Goal: Task Accomplishment & Management: Contribute content

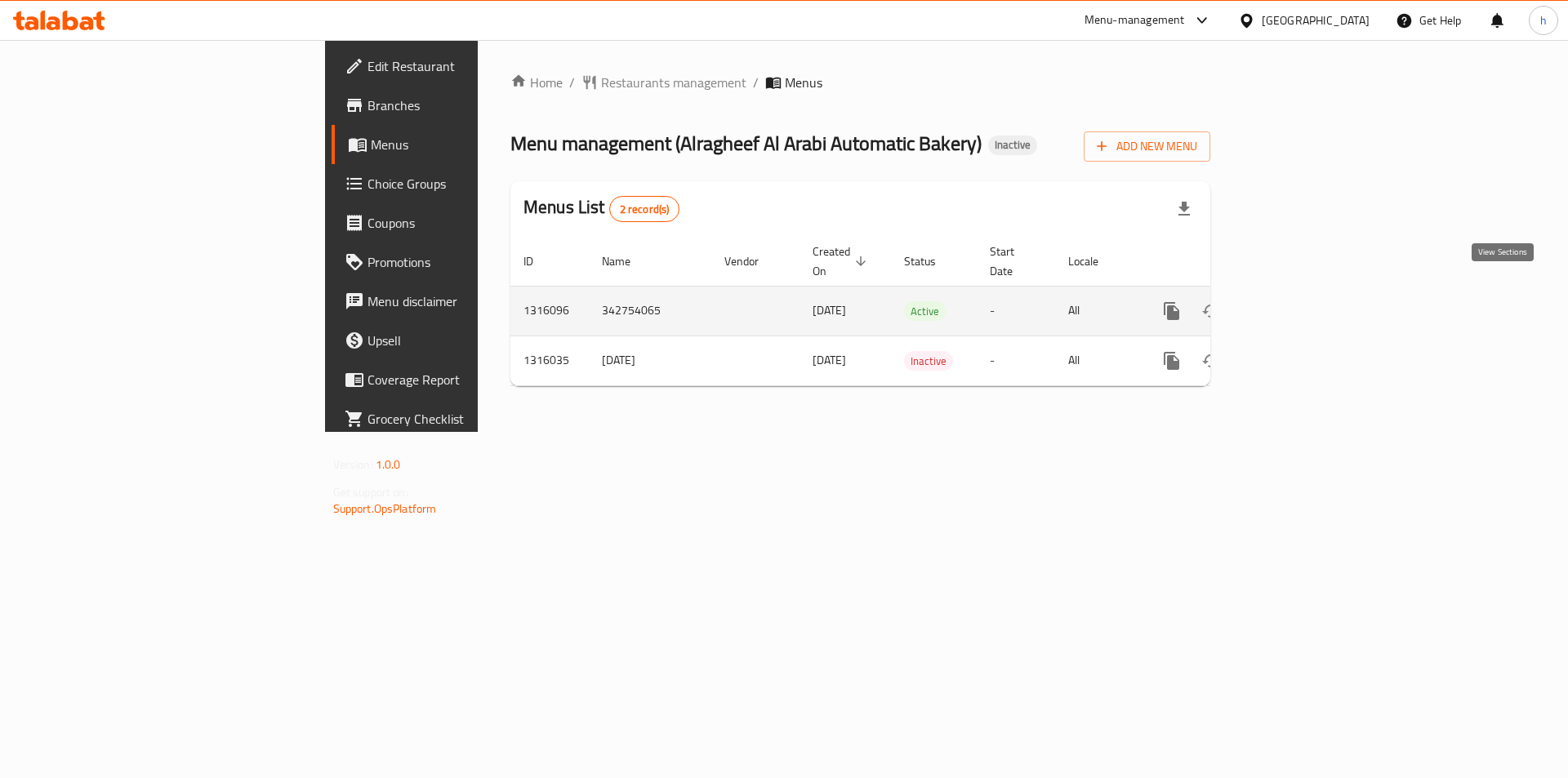
click at [1299, 301] on icon "enhanced table" at bounding box center [1289, 311] width 20 height 20
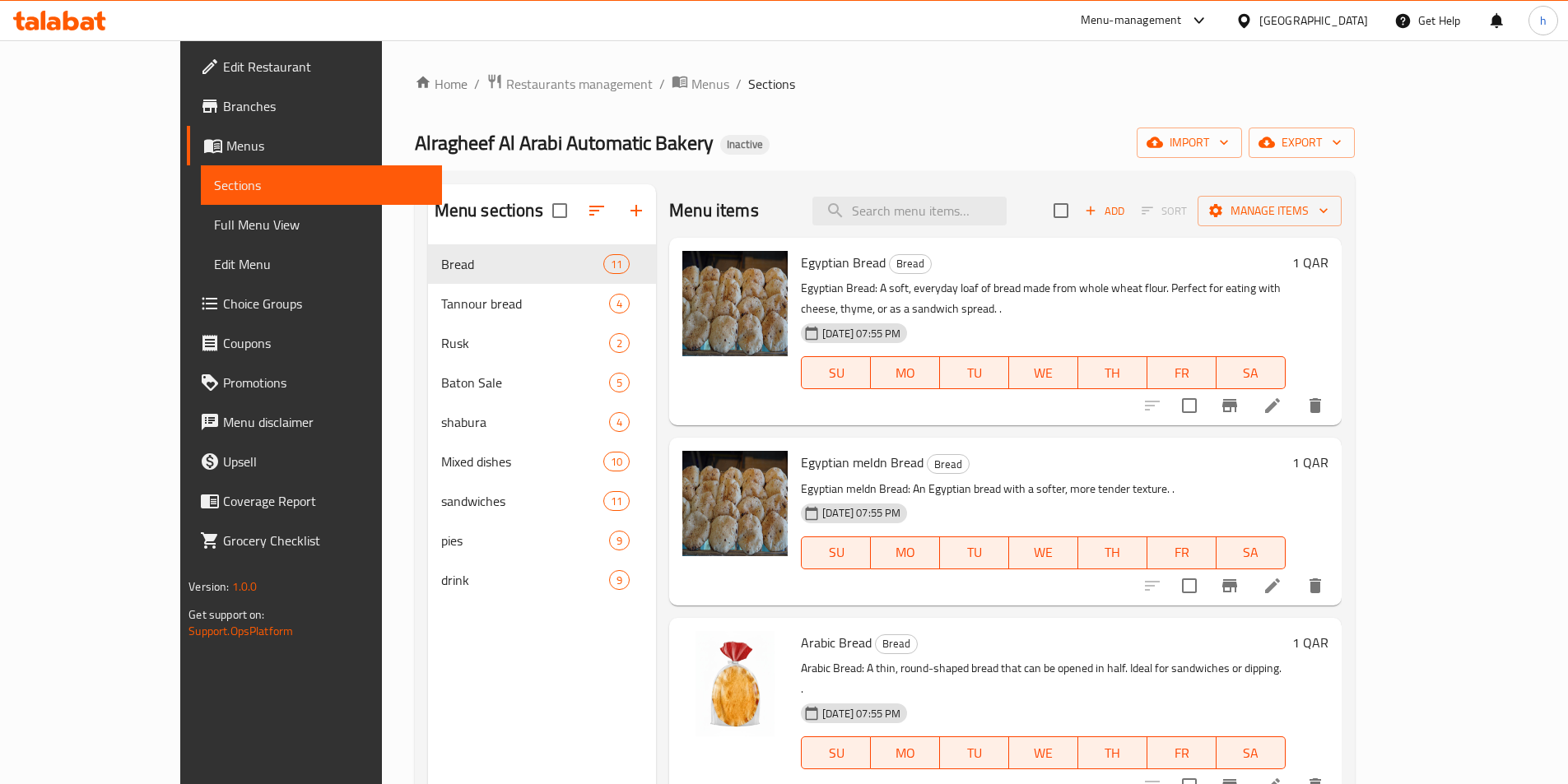
drag, startPoint x: 927, startPoint y: 97, endPoint x: 483, endPoint y: 99, distance: 444.0
click at [927, 97] on div "Home / Restaurants management / Menus / Sections Alragheef Al Arabi Automatic B…" at bounding box center [884, 527] width 940 height 908
click at [214, 214] on span "Full Menu View" at bounding box center [322, 224] width 214 height 20
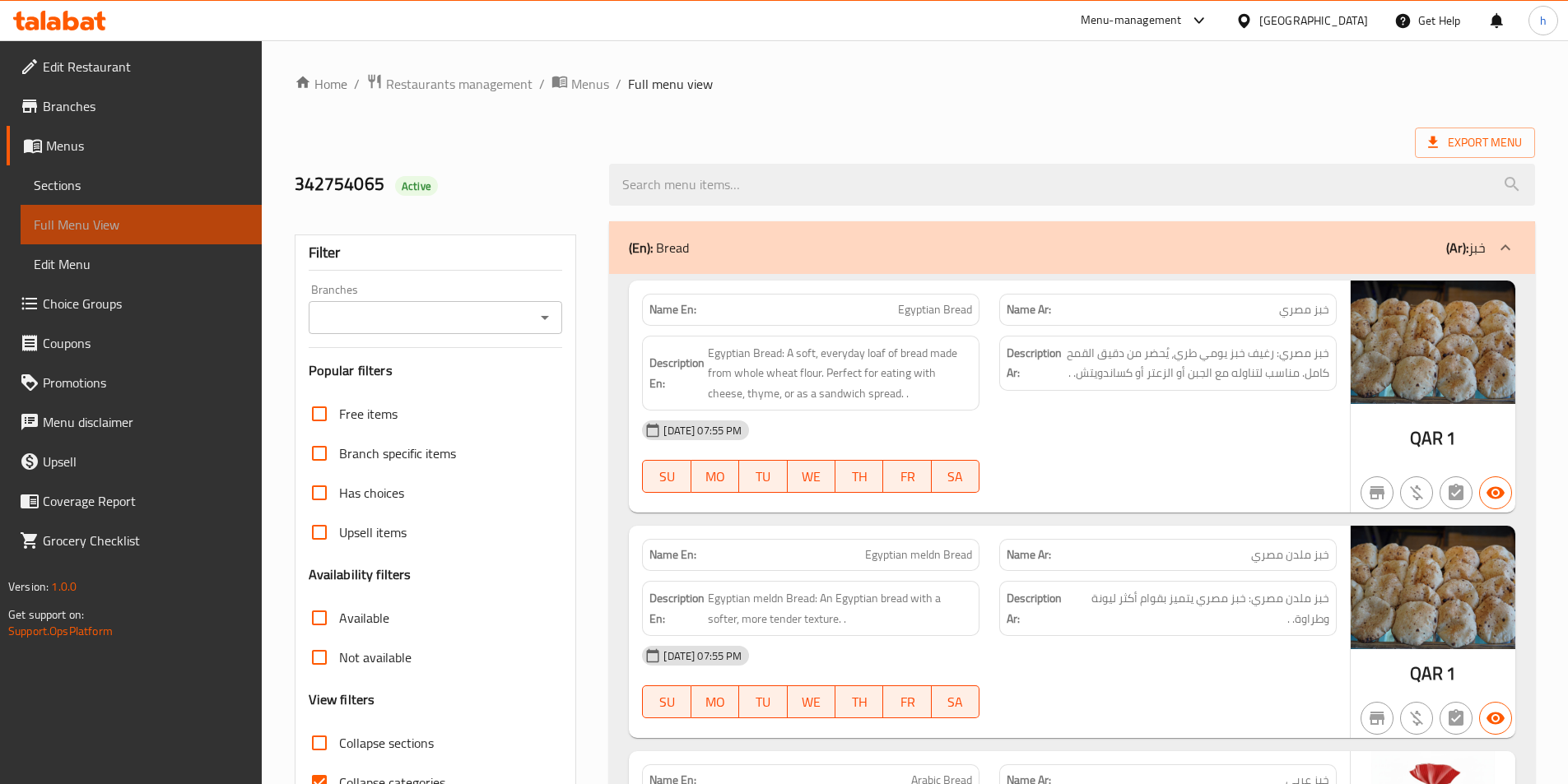
click at [102, 224] on span "Full Menu View" at bounding box center [141, 224] width 214 height 20
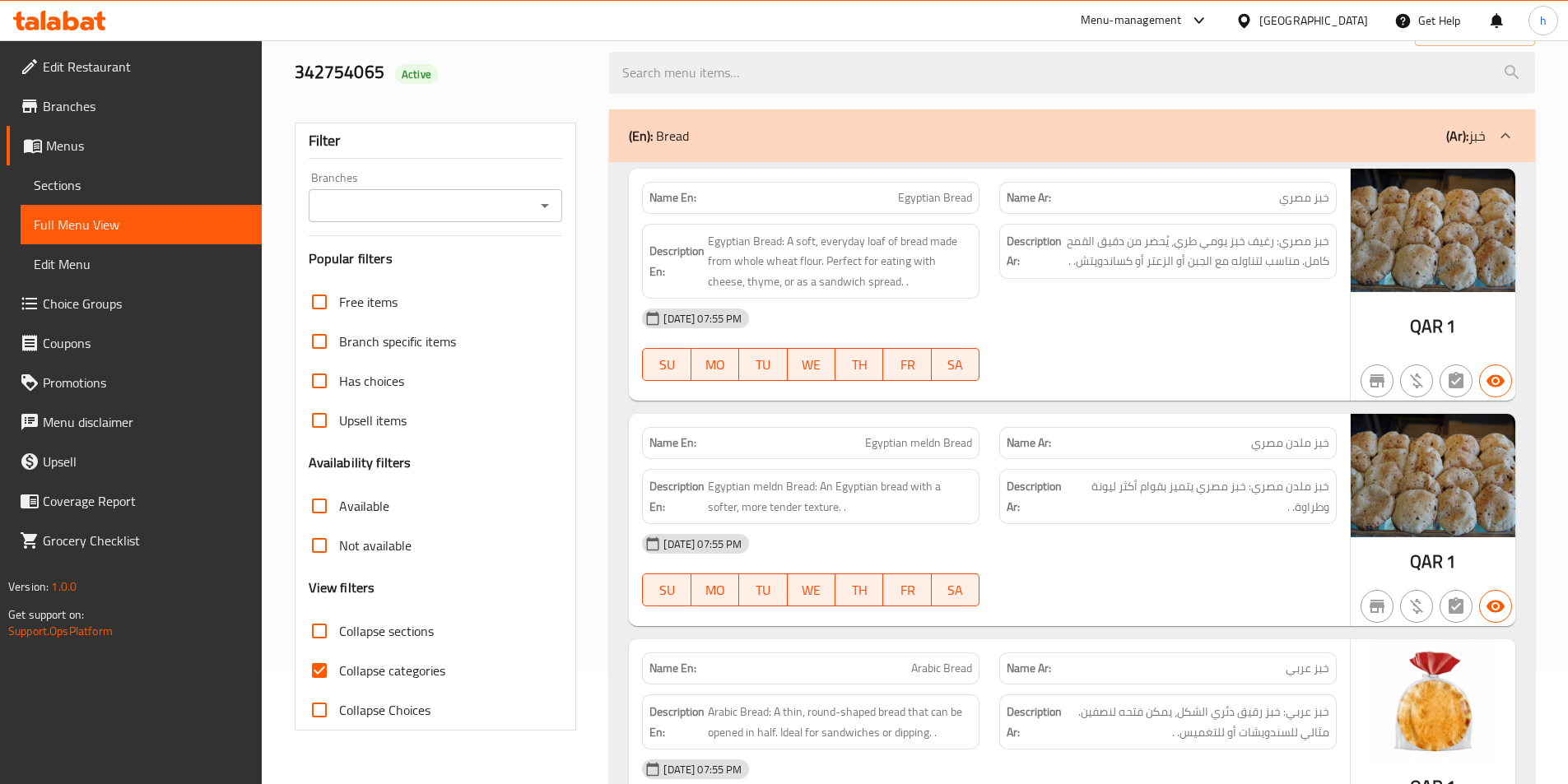
scroll to position [247, 0]
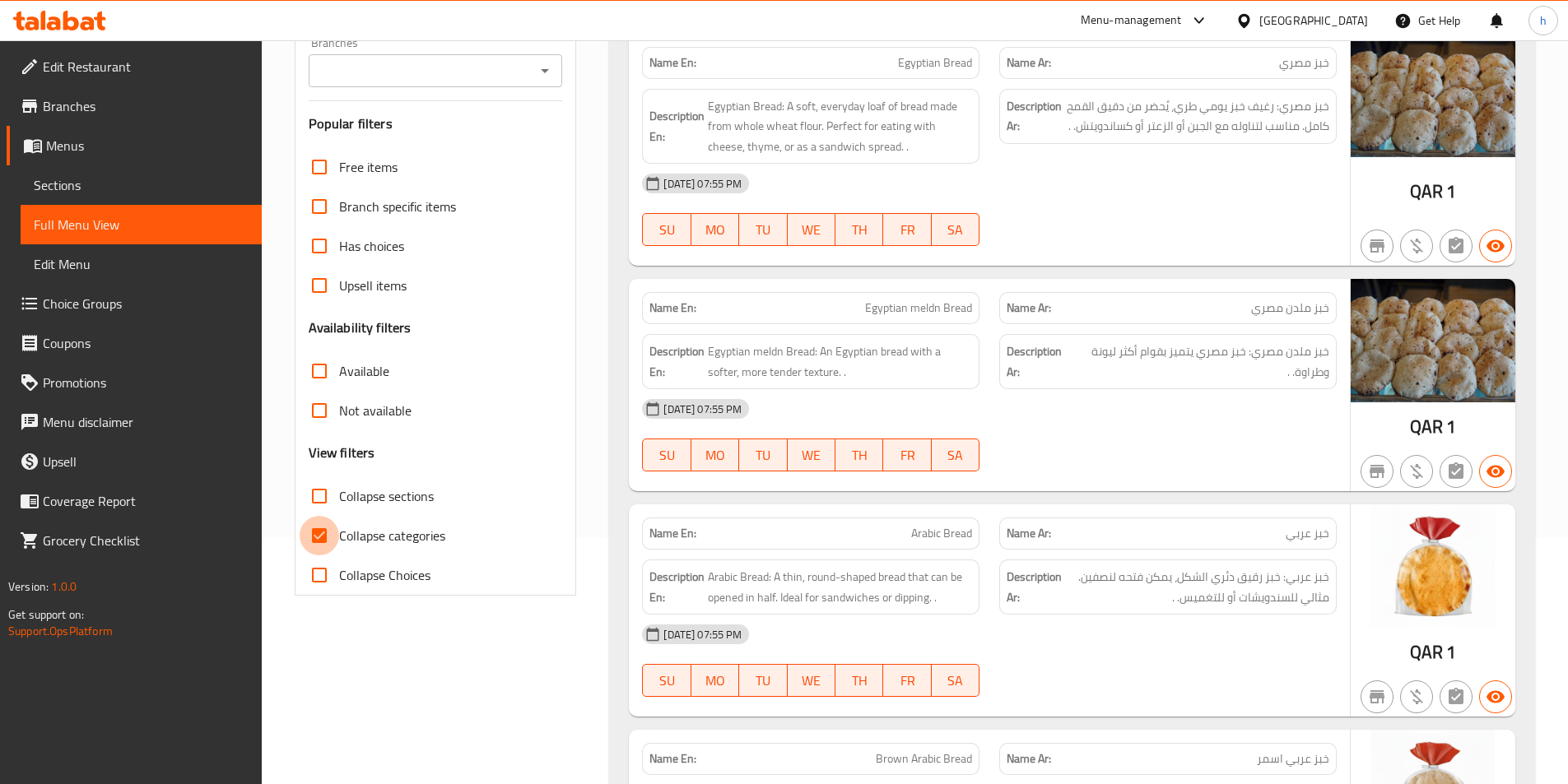
click at [319, 535] on input "Collapse categories" at bounding box center [320, 536] width 40 height 39
checkbox input "false"
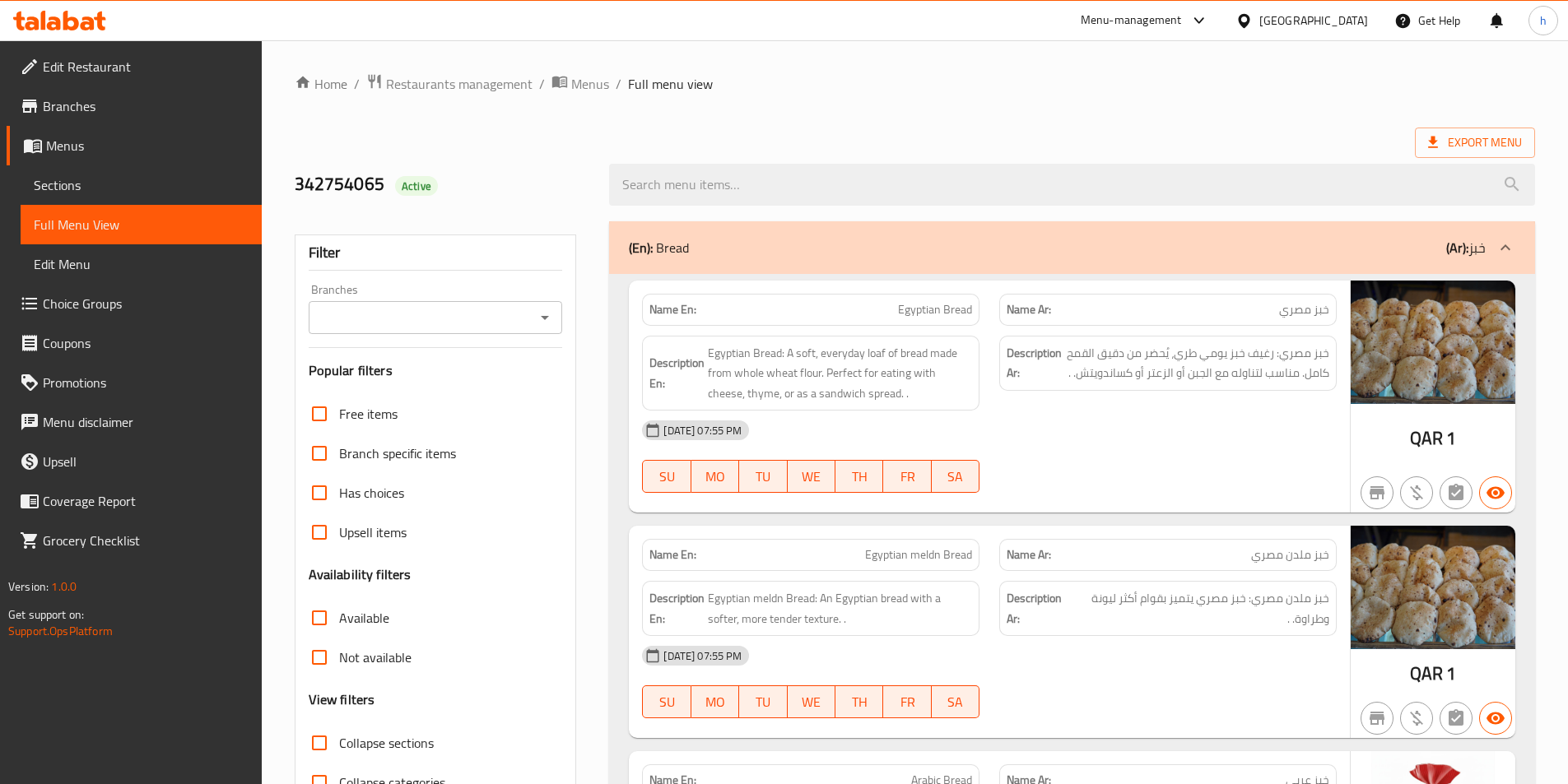
click at [718, 141] on div "Export Menu" at bounding box center [914, 143] width 1241 height 30
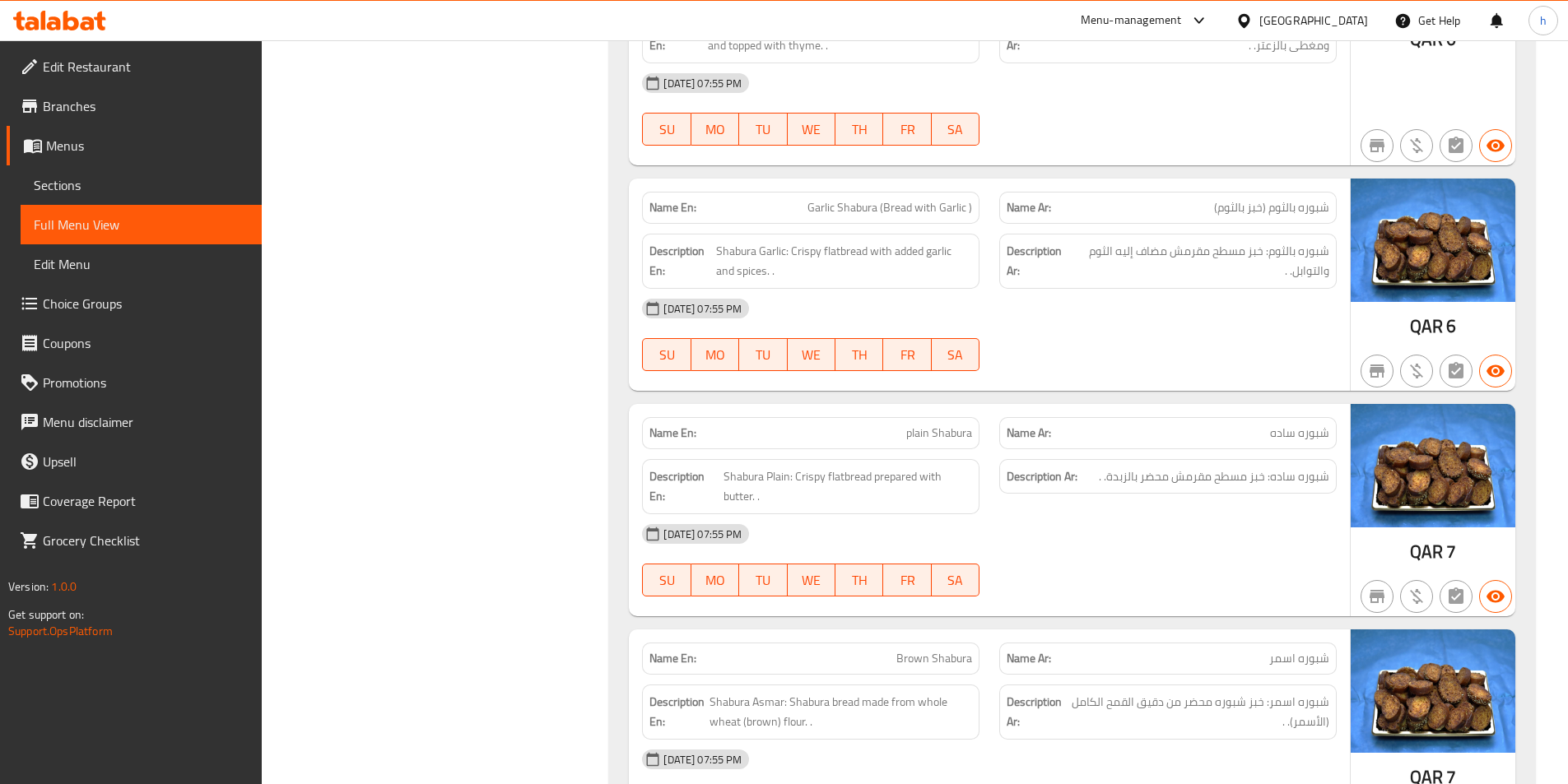
click at [946, 425] on span "plain Shabura" at bounding box center [939, 433] width 66 height 17
click at [945, 425] on span "plain Shabura" at bounding box center [939, 433] width 66 height 17
click at [920, 425] on span "plain Shabura" at bounding box center [939, 433] width 66 height 17
drag, startPoint x: 920, startPoint y: 399, endPoint x: 944, endPoint y: 399, distance: 24.0
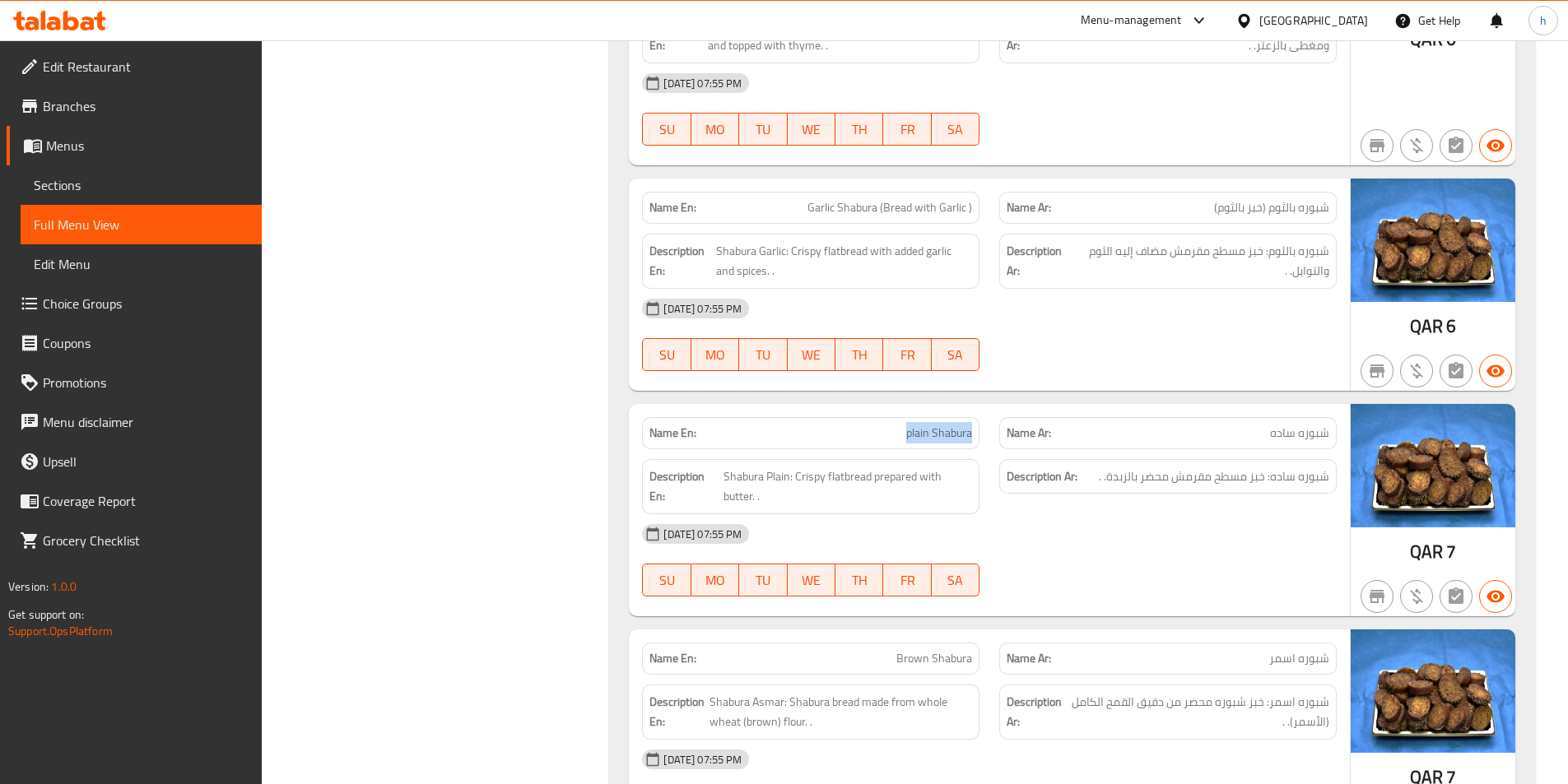
click at [944, 425] on span "plain Shabura" at bounding box center [939, 433] width 66 height 17
copy span "plain Shabura"
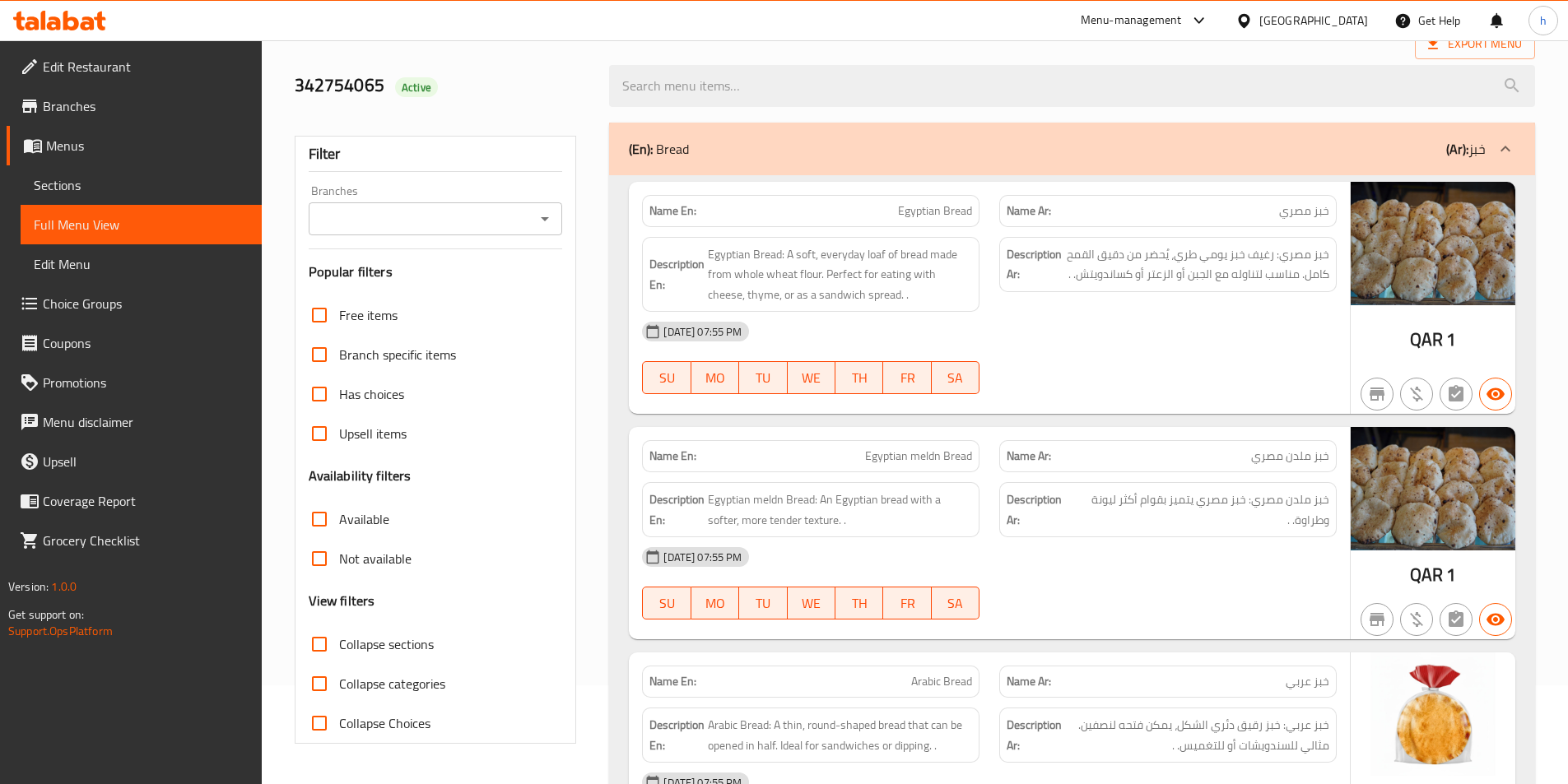
scroll to position [0, 0]
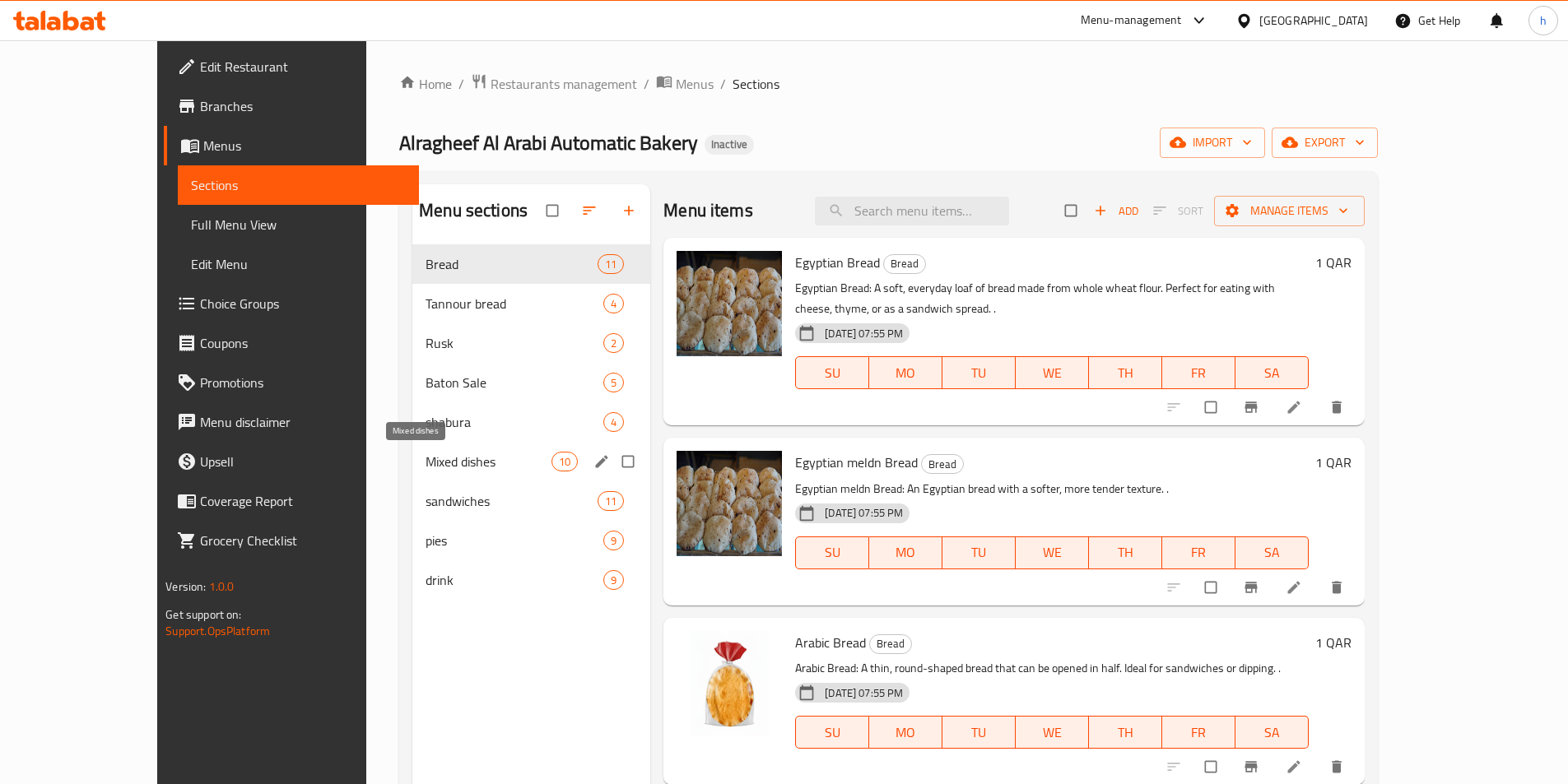
click at [429, 469] on span "Mixed dishes" at bounding box center [488, 461] width 126 height 20
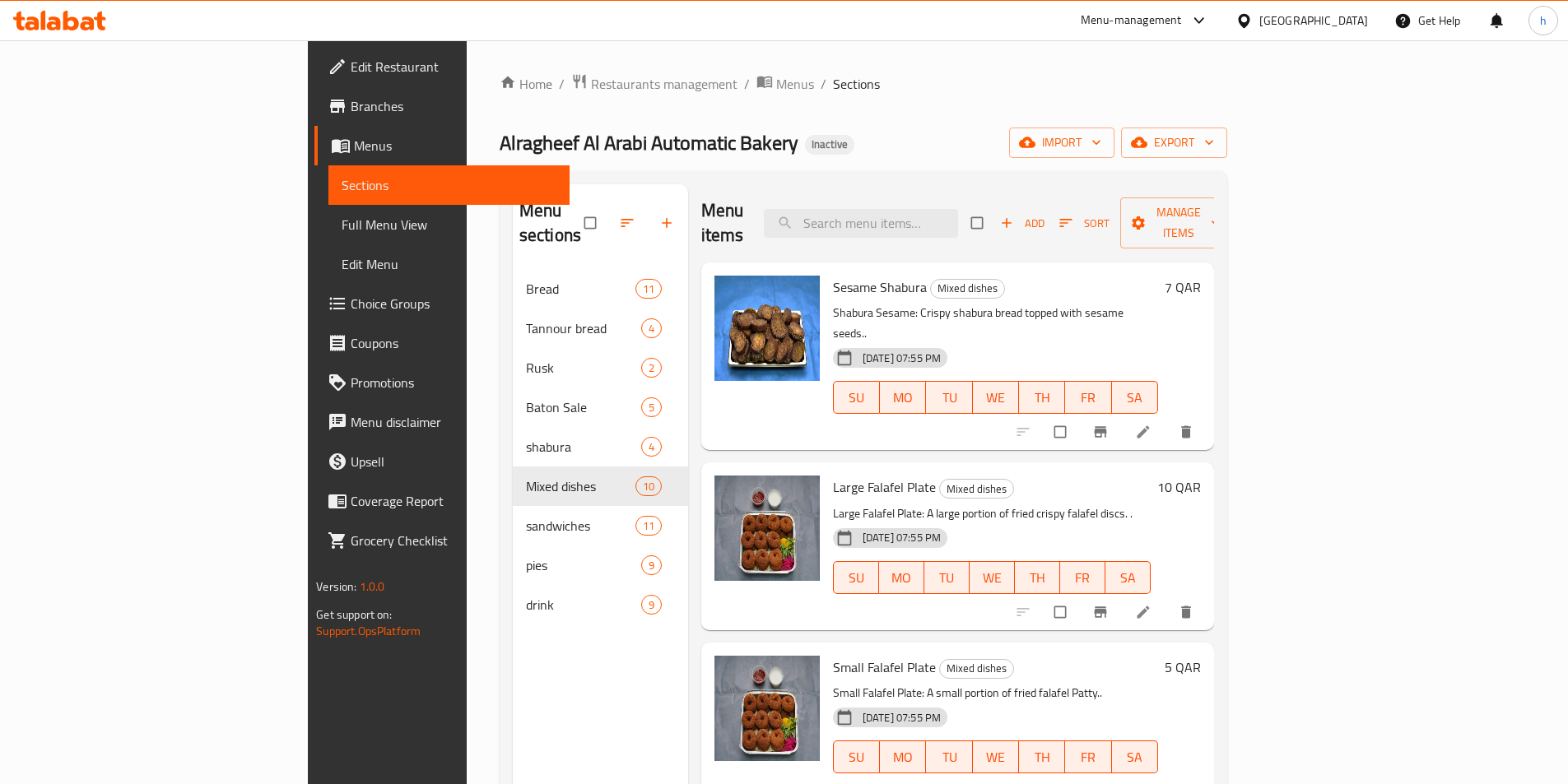
click at [923, 116] on div "Home / Restaurants management / Menus / Sections Alragheef Al Arabi Automatic B…" at bounding box center [863, 527] width 728 height 908
click at [1044, 214] on span "Add" at bounding box center [1022, 224] width 44 height 19
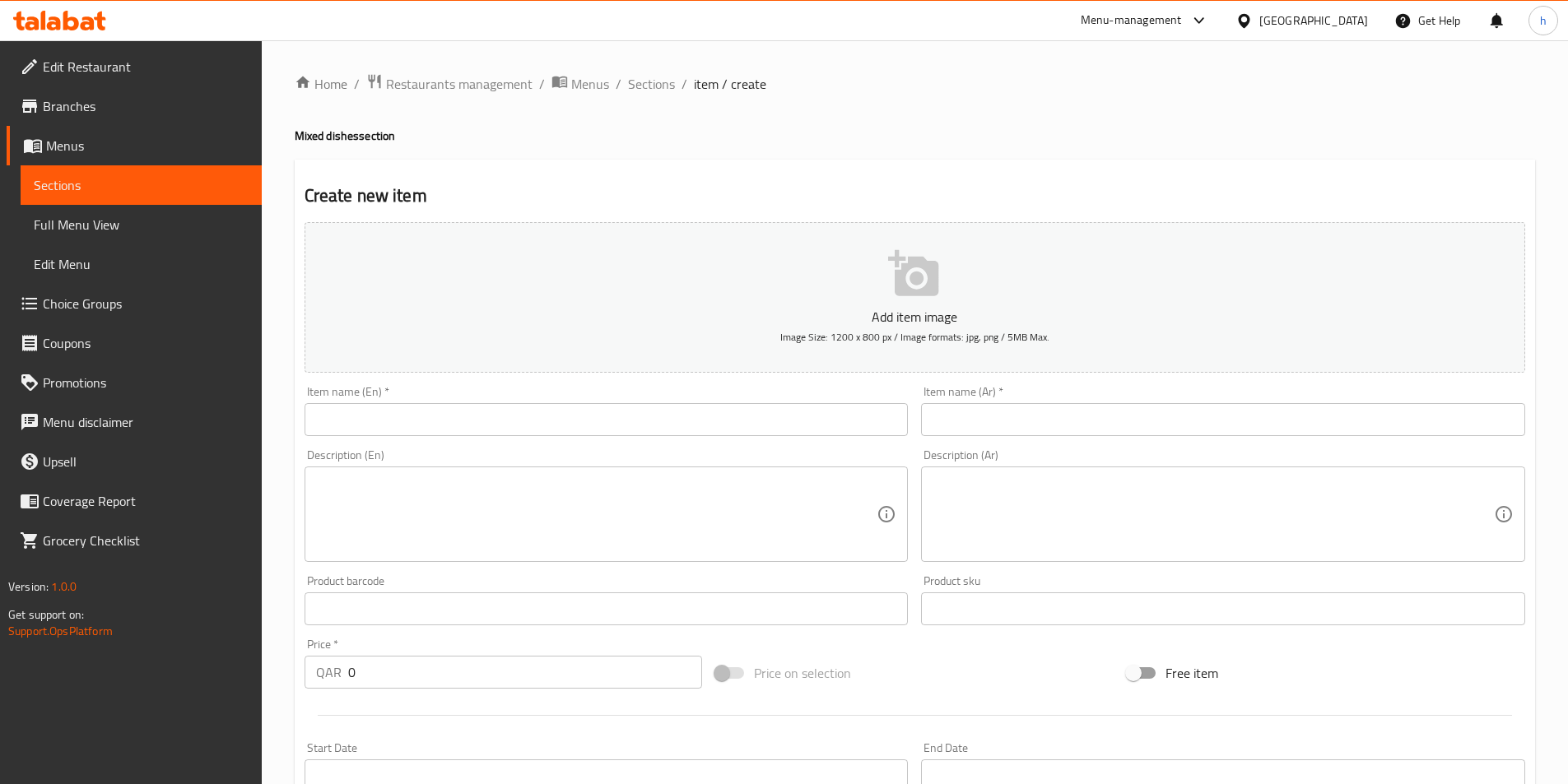
click at [352, 419] on input "text" at bounding box center [607, 419] width 604 height 33
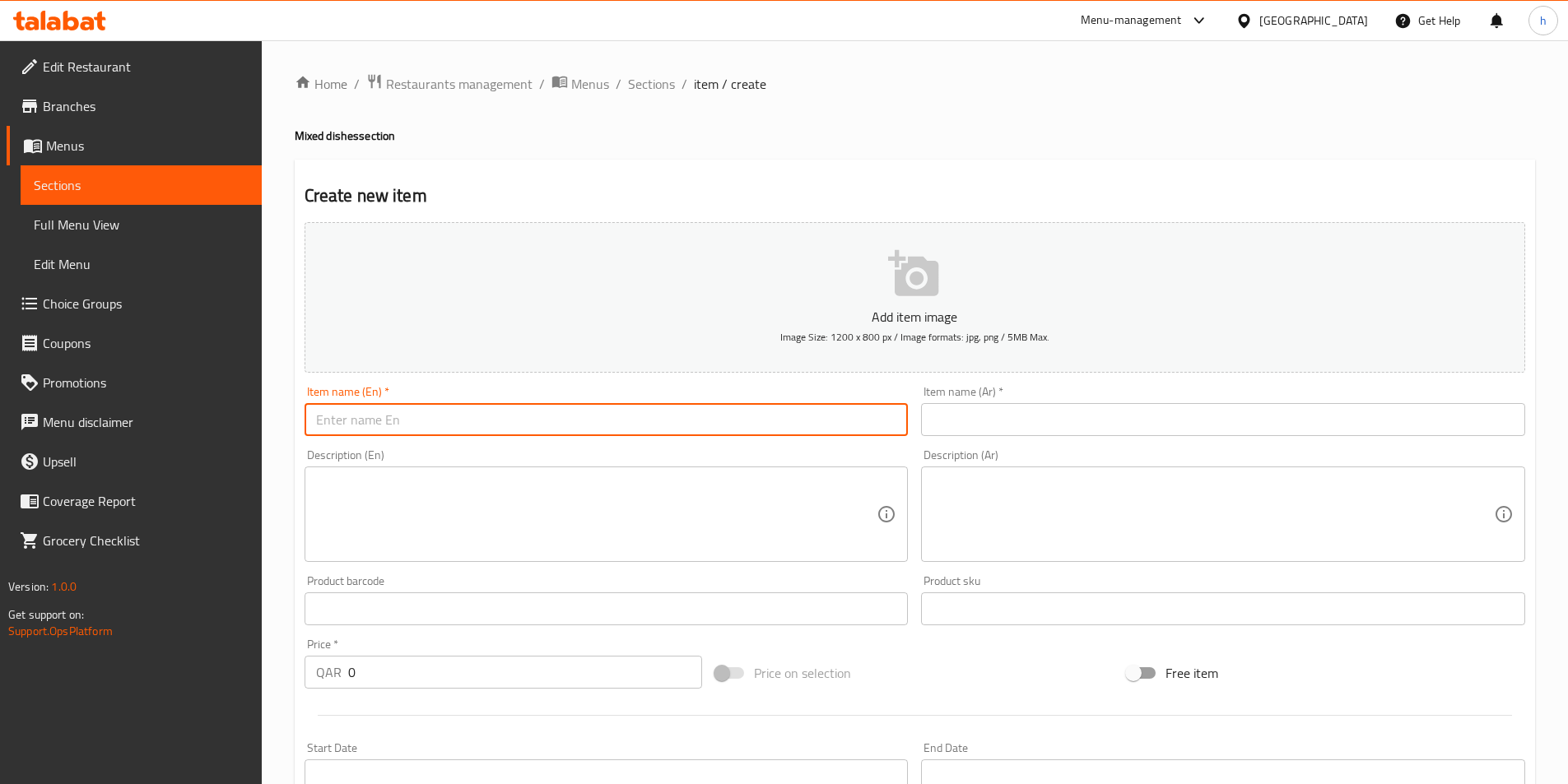
paste input "Large Mixed Appetizer Plate"
type input "Large Mixed Appetizer Plate"
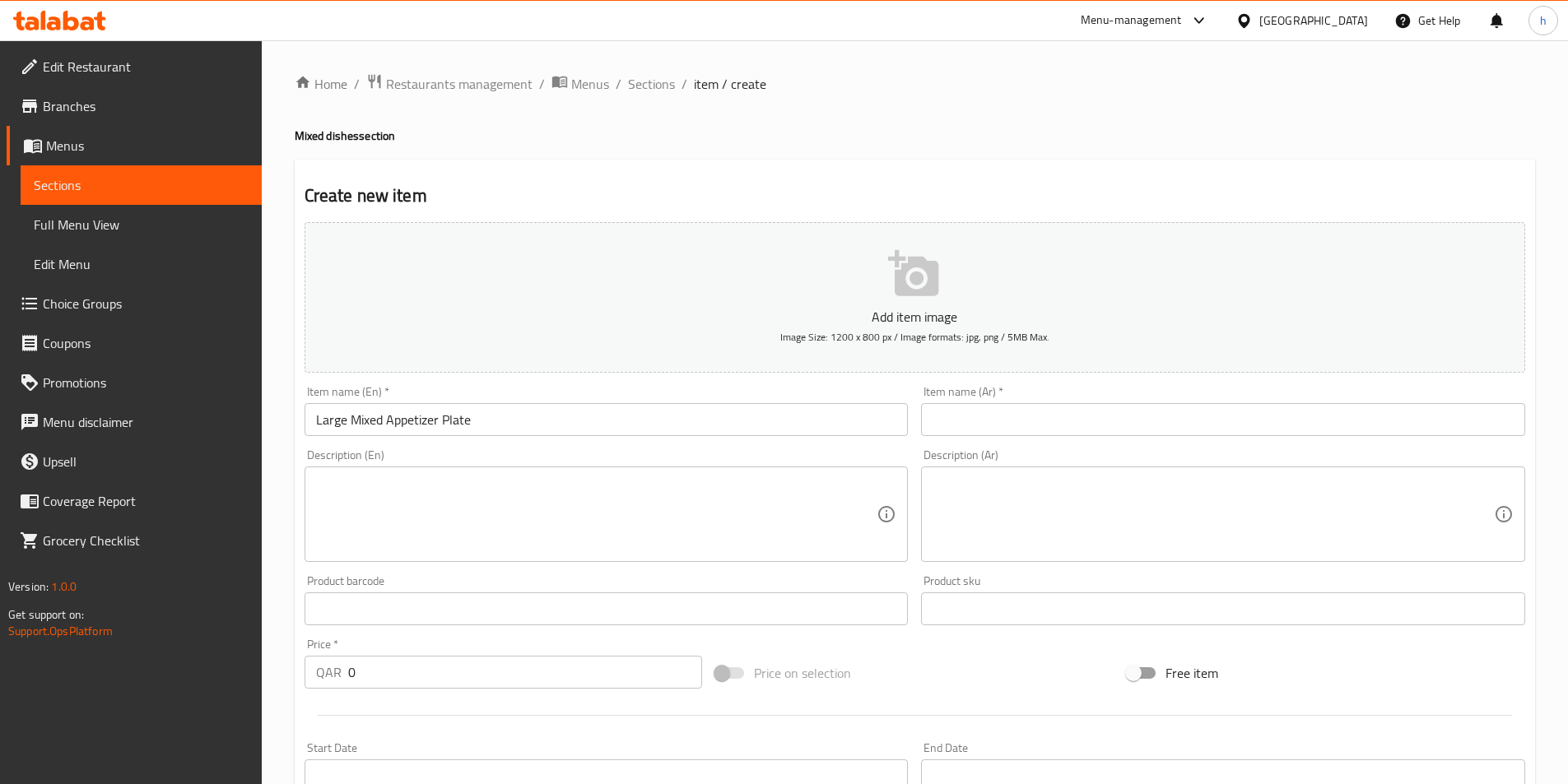
click at [978, 415] on input "text" at bounding box center [1223, 419] width 604 height 33
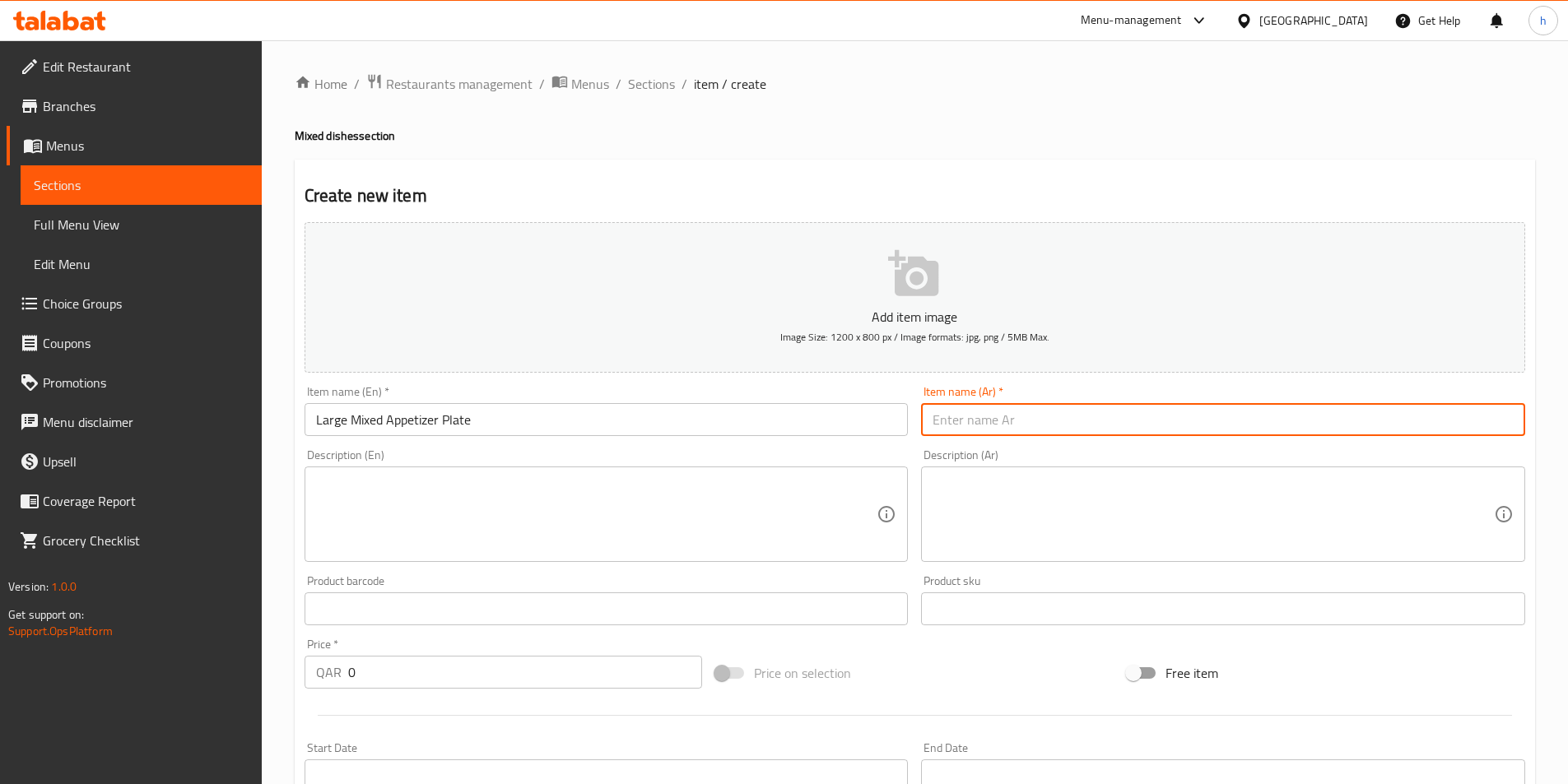
paste input "صحن مقبلات مشكل كبير"
type input "صحن مقبلات مشكل كبير"
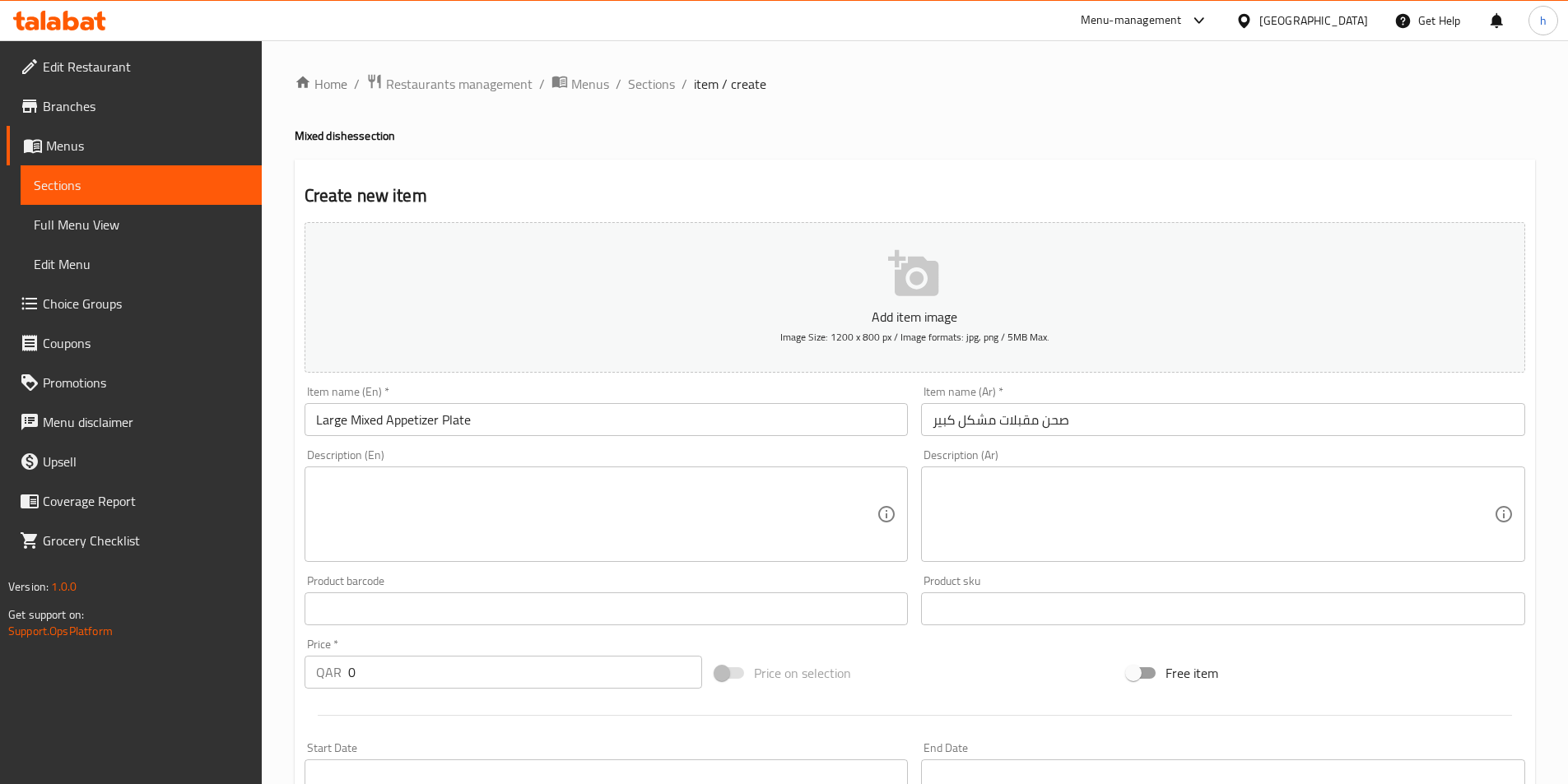
click at [815, 182] on div "Create new item Add item image Image Size: 1200 x 800 px / Image formats: jpg, …" at bounding box center [914, 638] width 1241 height 958
click at [556, 515] on textarea at bounding box center [596, 514] width 562 height 78
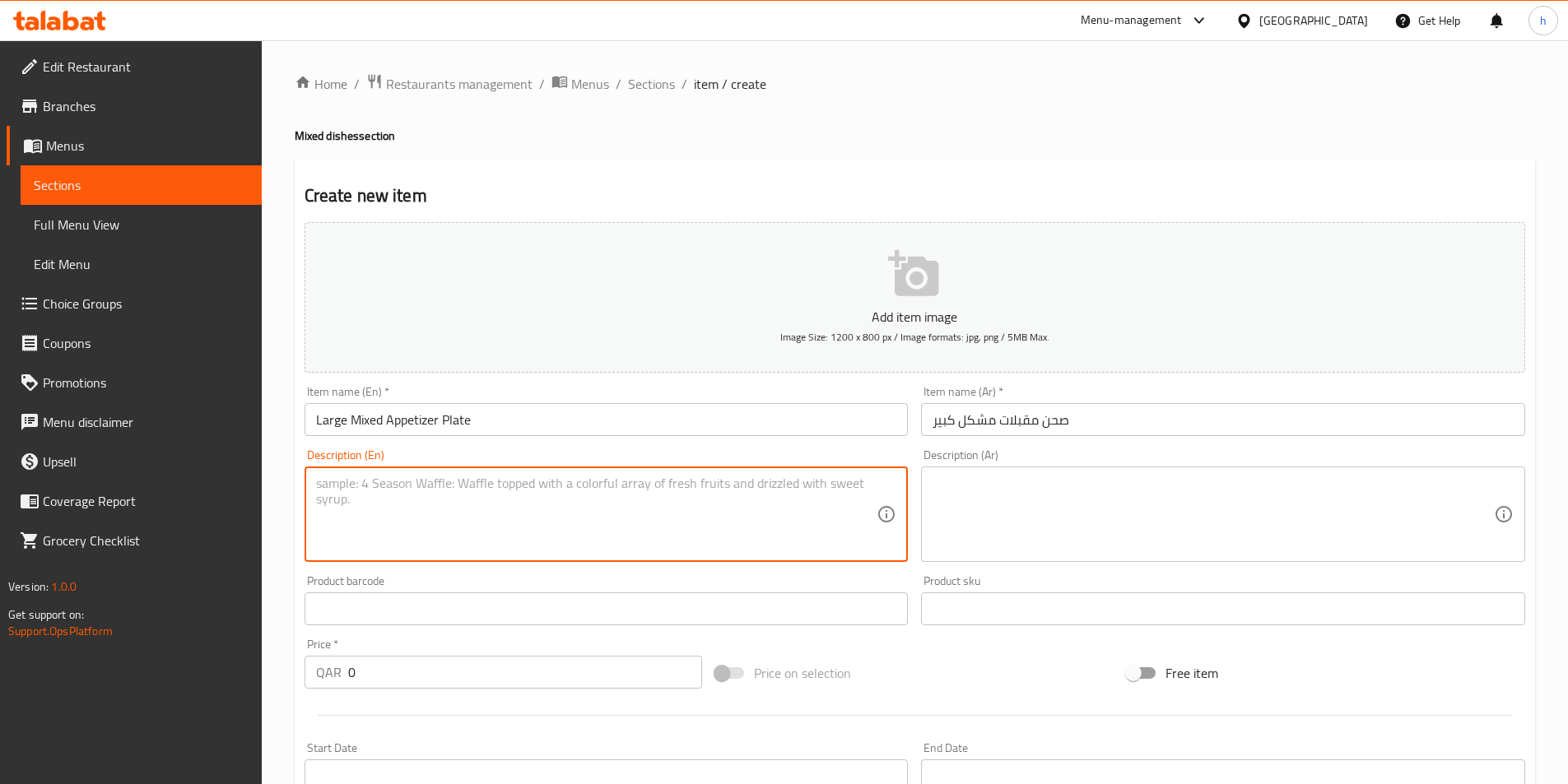
paste textarea "Large Mixed Appetizer Platter: A large platter combining several types of appet…"
click at [483, 487] on textarea "Large Mixed Appetizer Platter: A large platter combining several types of appet…" at bounding box center [596, 514] width 562 height 78
click at [616, 484] on textarea "A large platter combining several types of appetizers, such as hummus, mutabal,…" at bounding box center [596, 514] width 562 height 78
drag, startPoint x: 616, startPoint y: 484, endPoint x: 629, endPoint y: 484, distance: 13.0
click at [629, 484] on textarea "A large platter combining several types of appetizers, such as hummus, mutabal,…" at bounding box center [596, 514] width 562 height 78
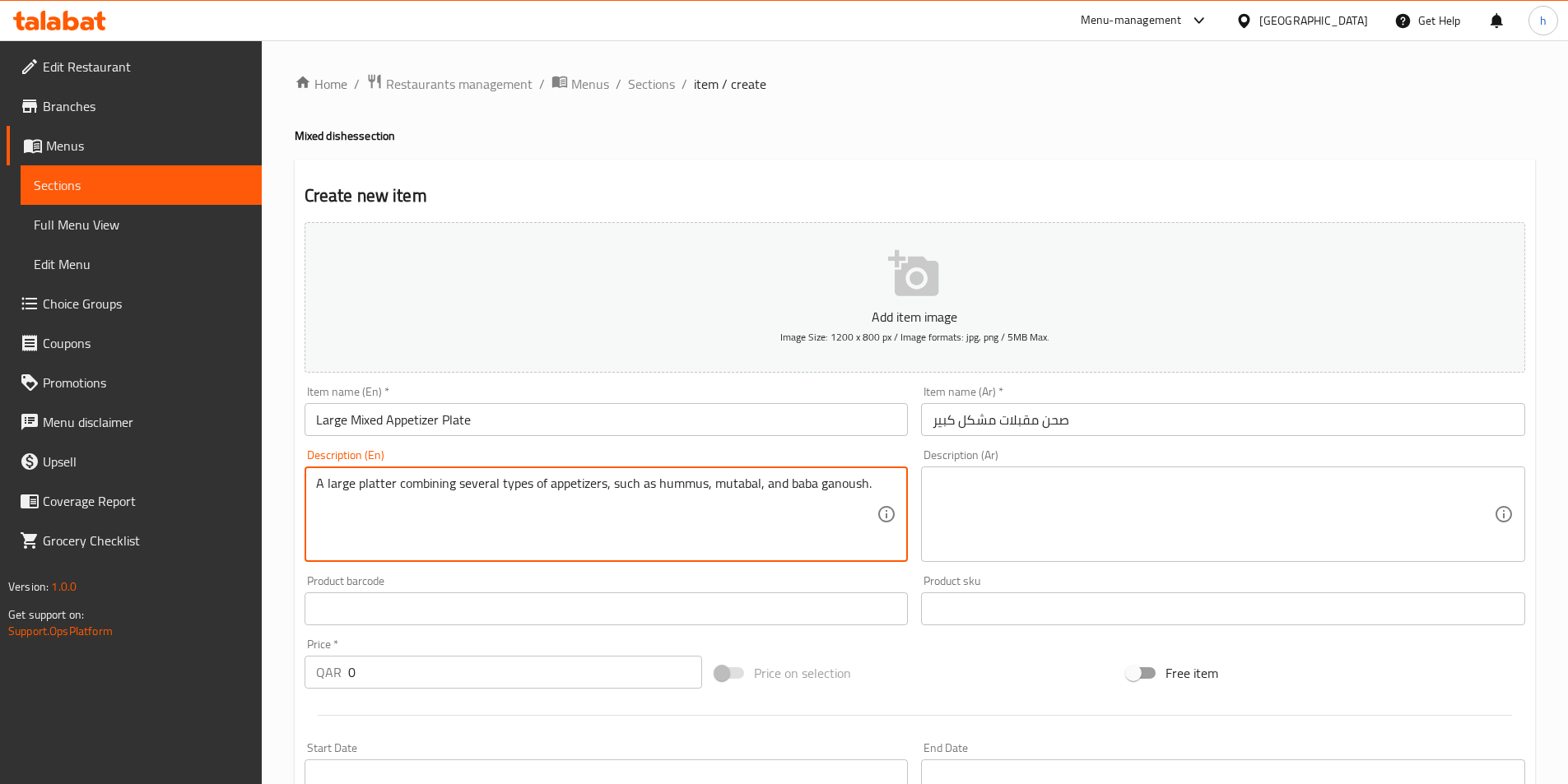
click at [641, 485] on textarea "A large platter combining several types of appetizers, such as hummus, mutabal,…" at bounding box center [596, 514] width 562 height 78
drag, startPoint x: 641, startPoint y: 485, endPoint x: 630, endPoint y: 488, distance: 11.4
click at [630, 488] on textarea "A large platter combining several types of appetizers, such as hummus, mutabal,…" at bounding box center [596, 514] width 562 height 78
type textarea "A large platter combining several types of appetizers, such as hummus, mutabal,…"
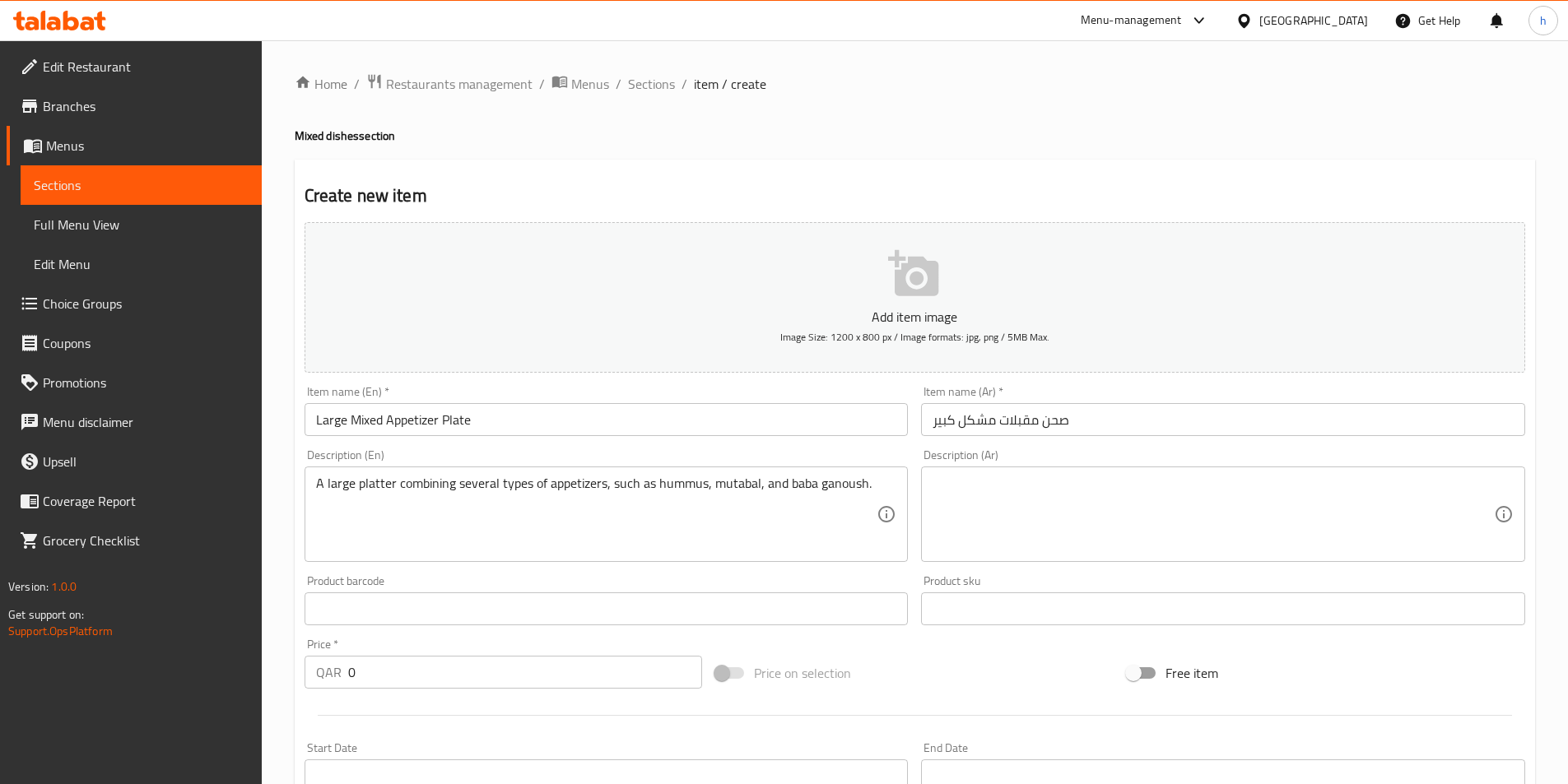
click at [698, 180] on div "Create new item Add item image Image Size: 1200 x 800 px / Image formats: jpg, …" at bounding box center [914, 638] width 1241 height 958
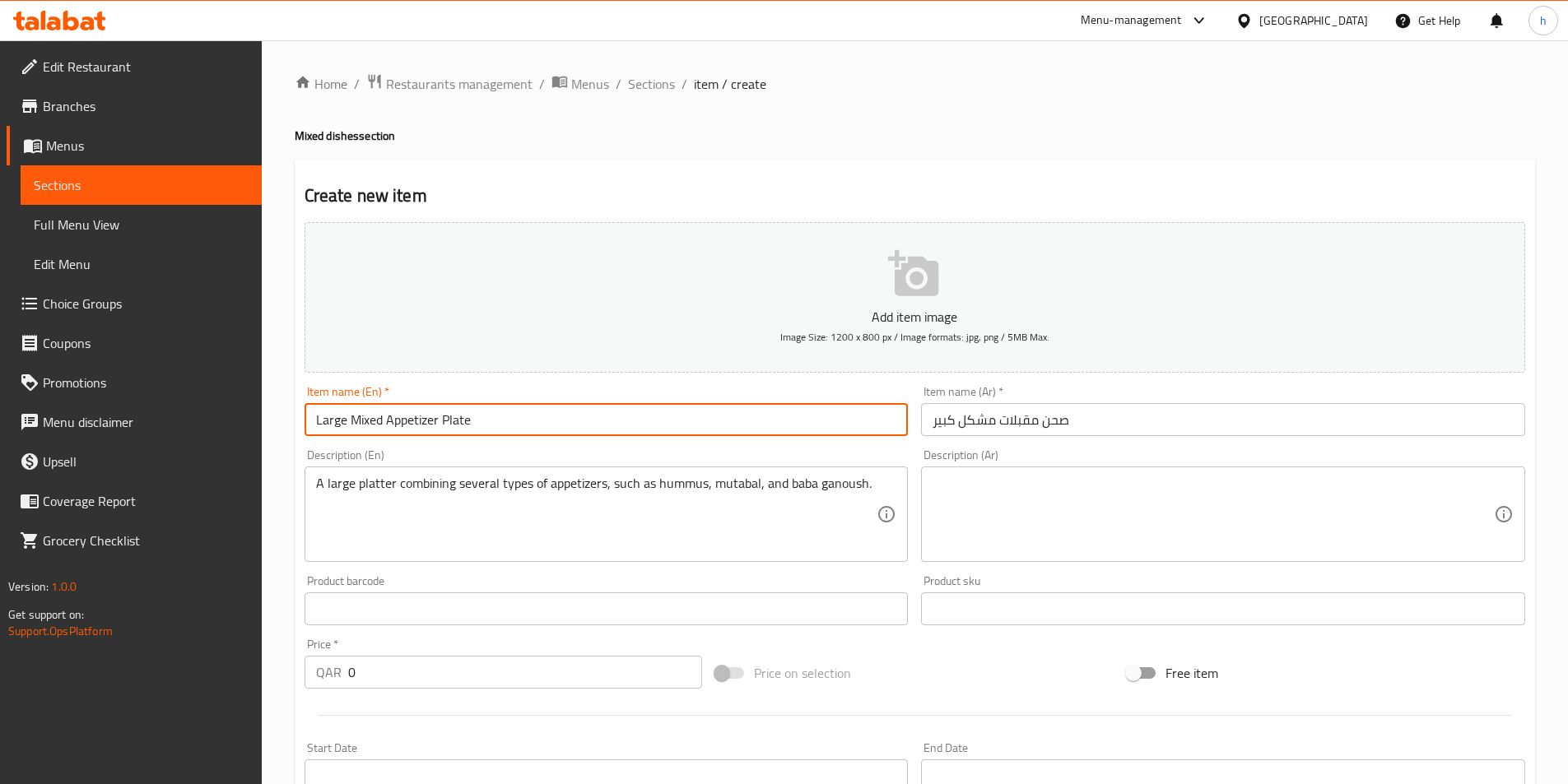
click at [363, 423] on input "Large Mixed Appetizer Plate" at bounding box center [607, 419] width 604 height 33
paste input "ter: A large platter combining several types of appetizers, such as hummus, mut…"
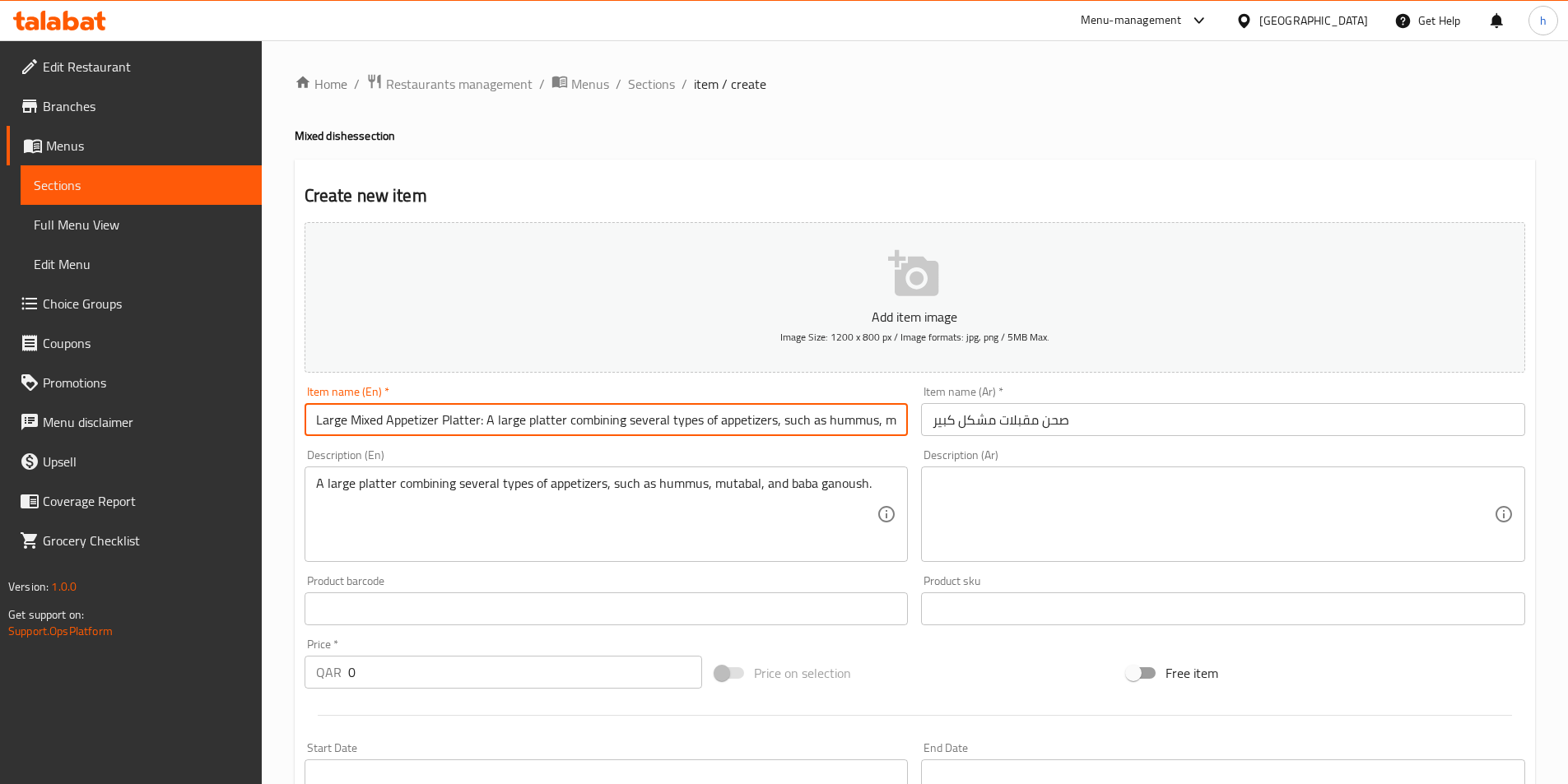
scroll to position [0, 139]
type input "Large Mixed Appetizer Plate"
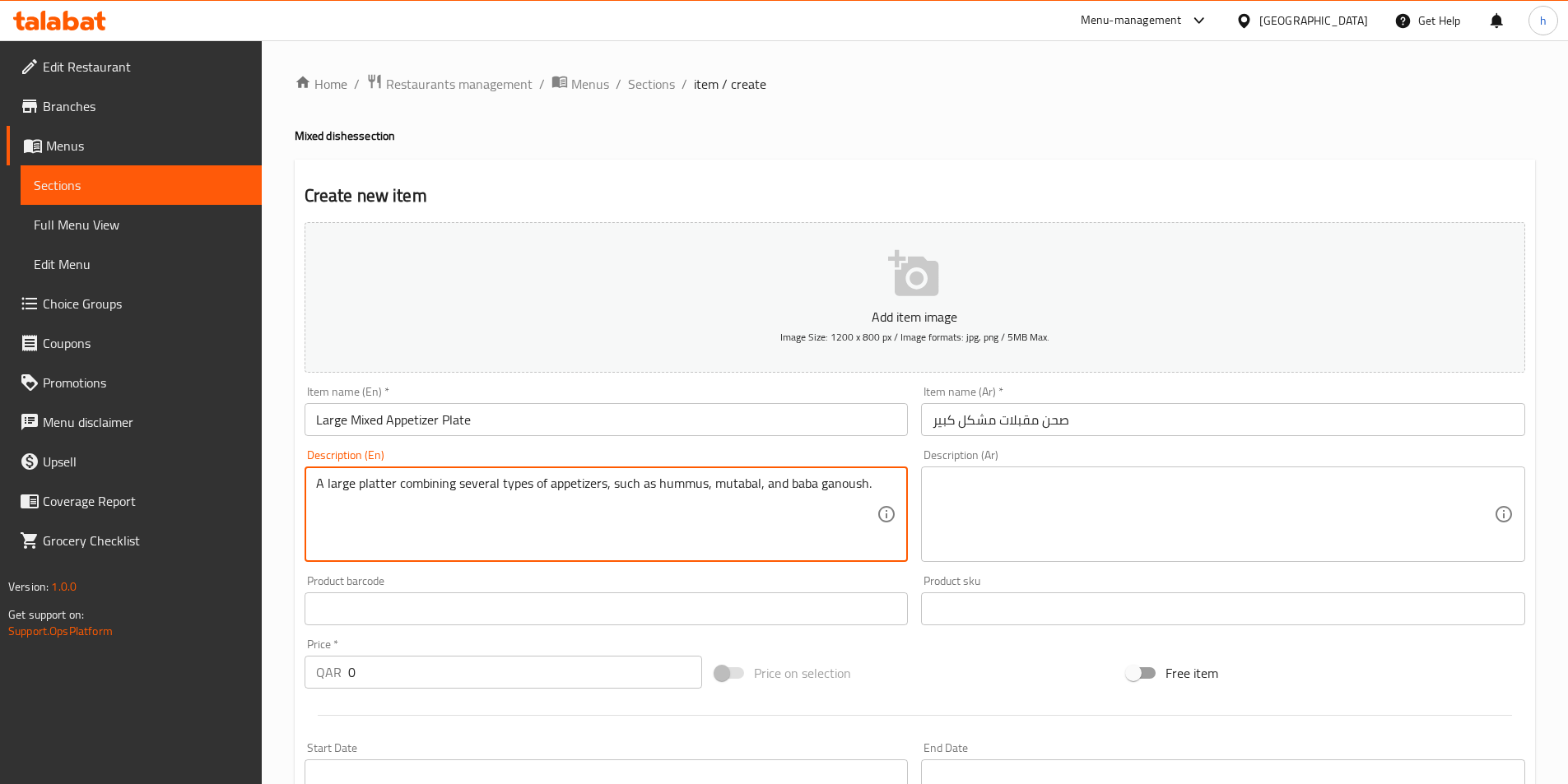
drag, startPoint x: 624, startPoint y: 487, endPoint x: 644, endPoint y: 488, distance: 20.0
click at [644, 488] on textarea "A large platter combining several types of appetizers, such as hummus, mutabal,…" at bounding box center [596, 514] width 562 height 78
click at [147, 195] on span "Sections" at bounding box center [141, 184] width 214 height 20
